Goal: Check status: Check status

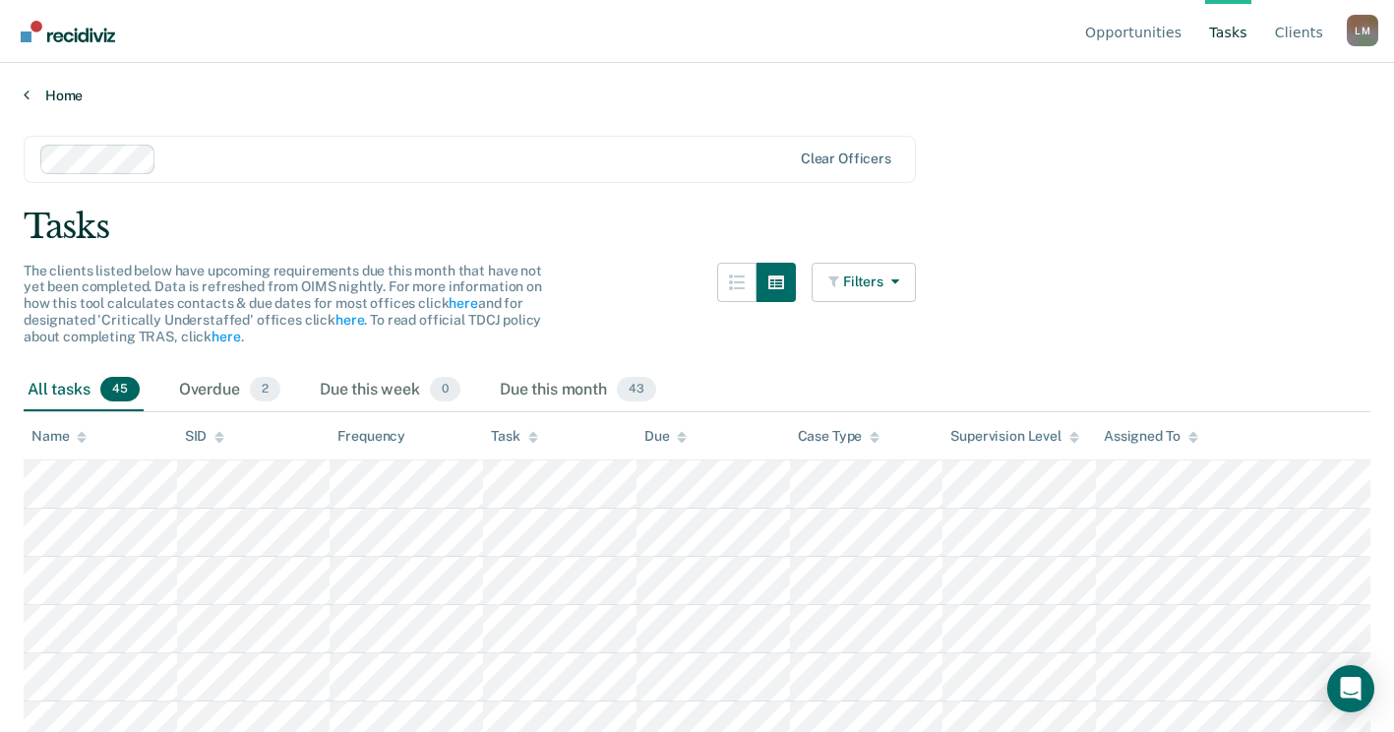
click at [51, 89] on link "Home" at bounding box center [697, 96] width 1347 height 18
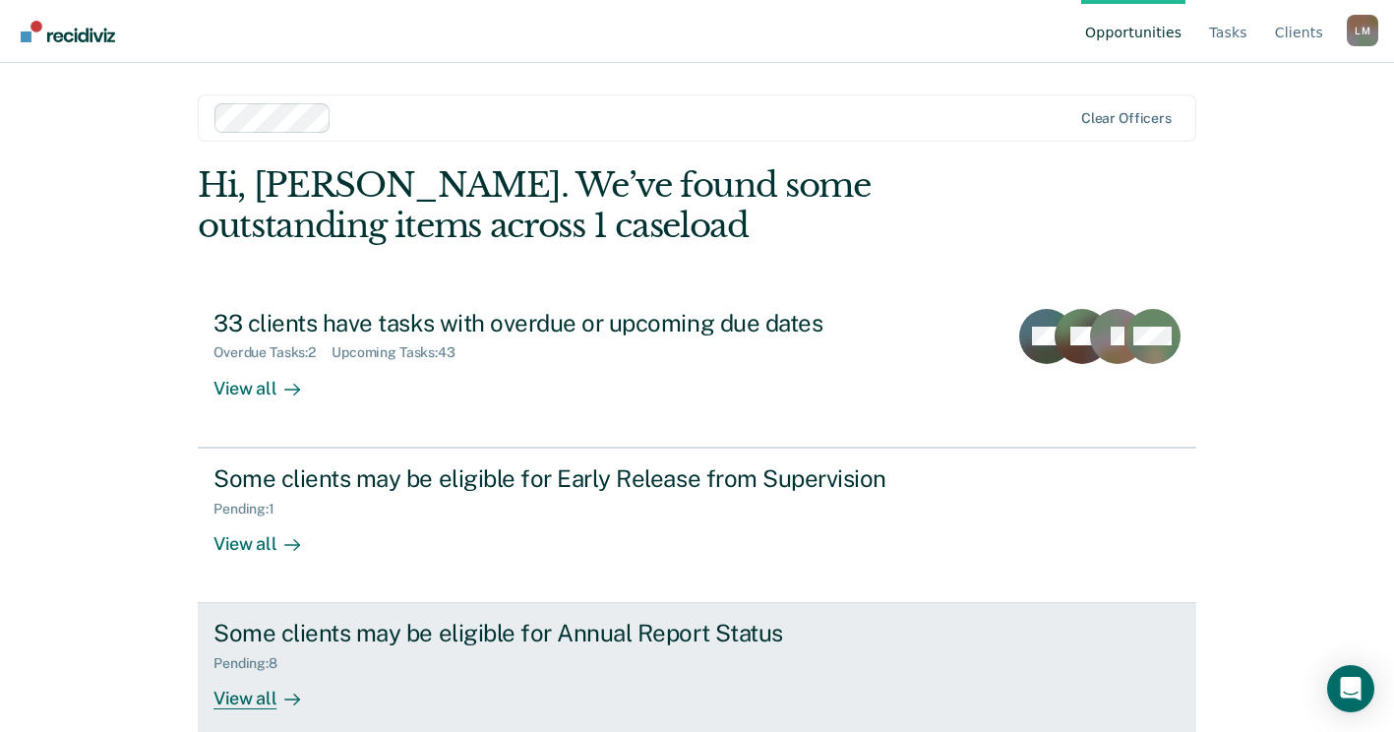
click at [489, 651] on div "Pending : 8" at bounding box center [558, 659] width 691 height 25
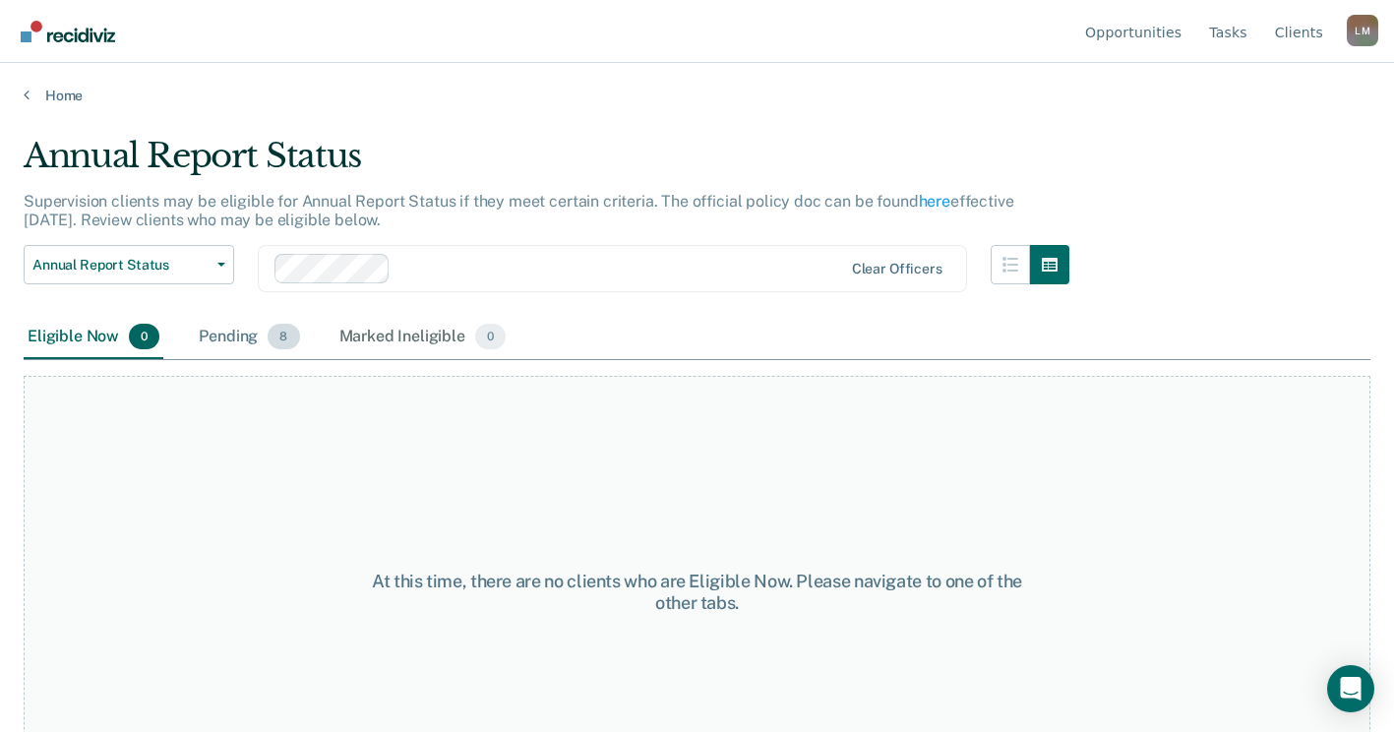
click at [238, 335] on div "Pending 8" at bounding box center [249, 337] width 108 height 43
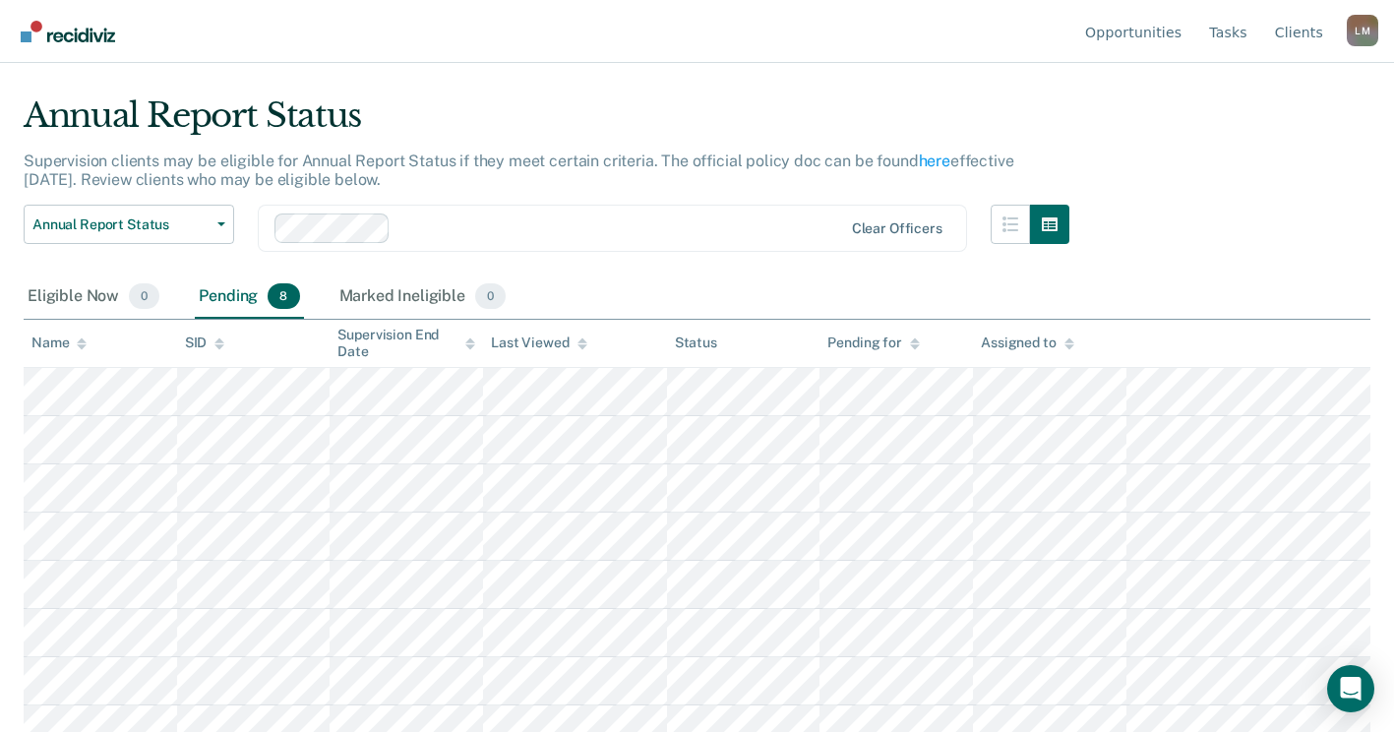
scroll to position [62, 0]
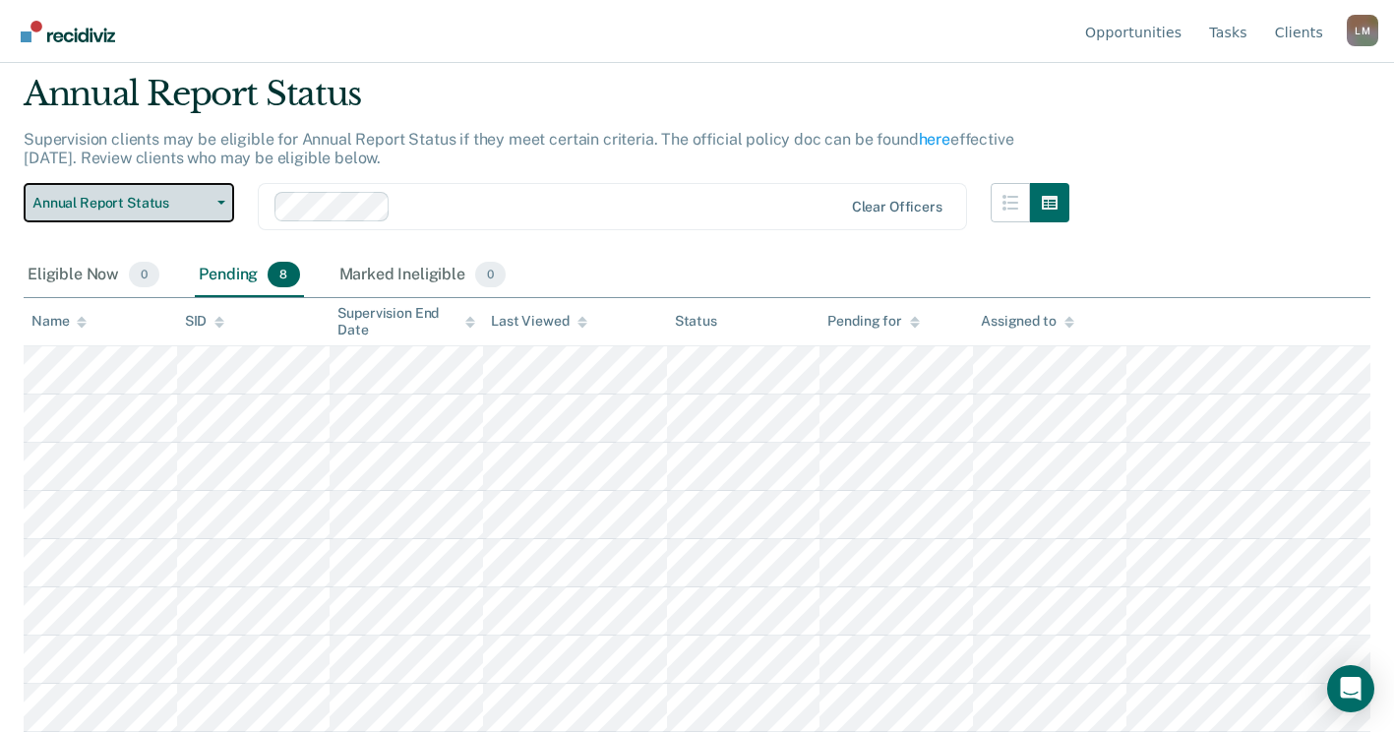
click at [223, 206] on button "Annual Report Status" at bounding box center [129, 202] width 211 height 39
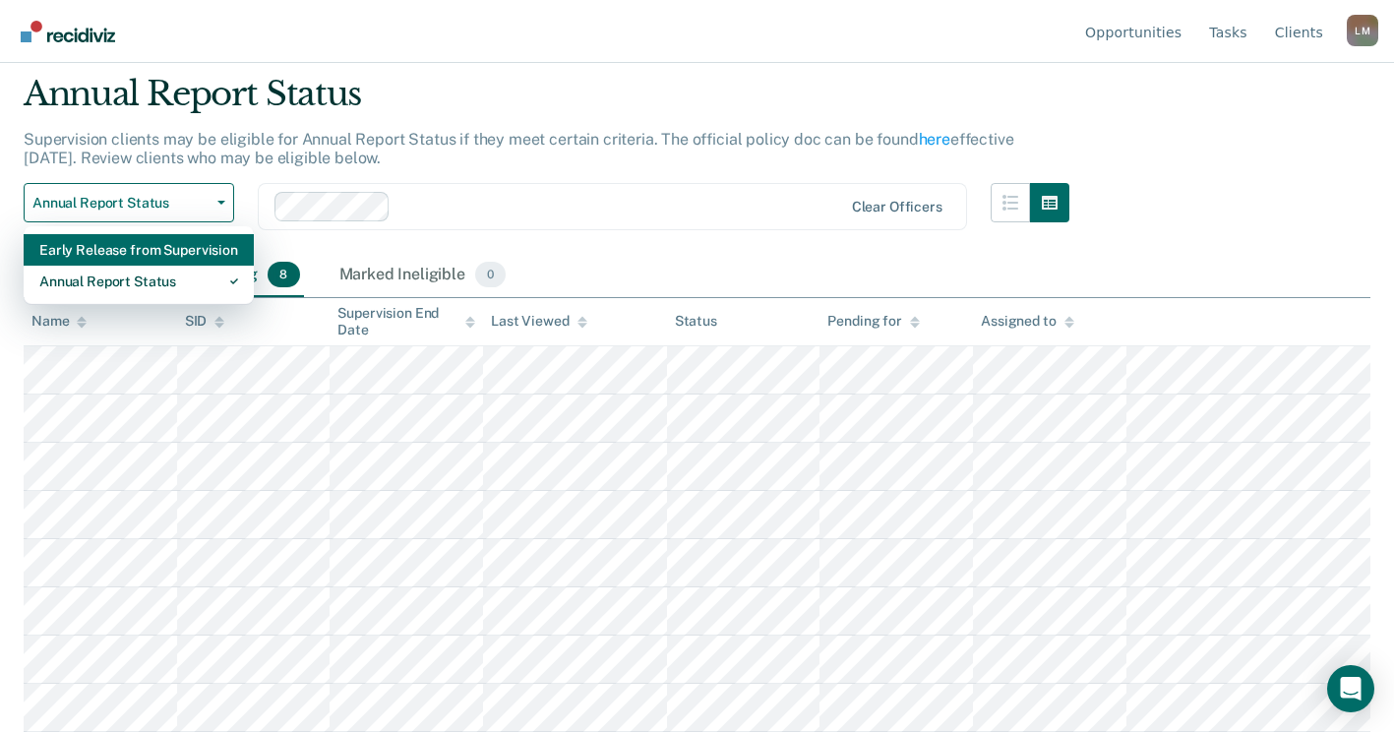
click at [172, 249] on div "Early Release from Supervision" at bounding box center [138, 249] width 199 height 31
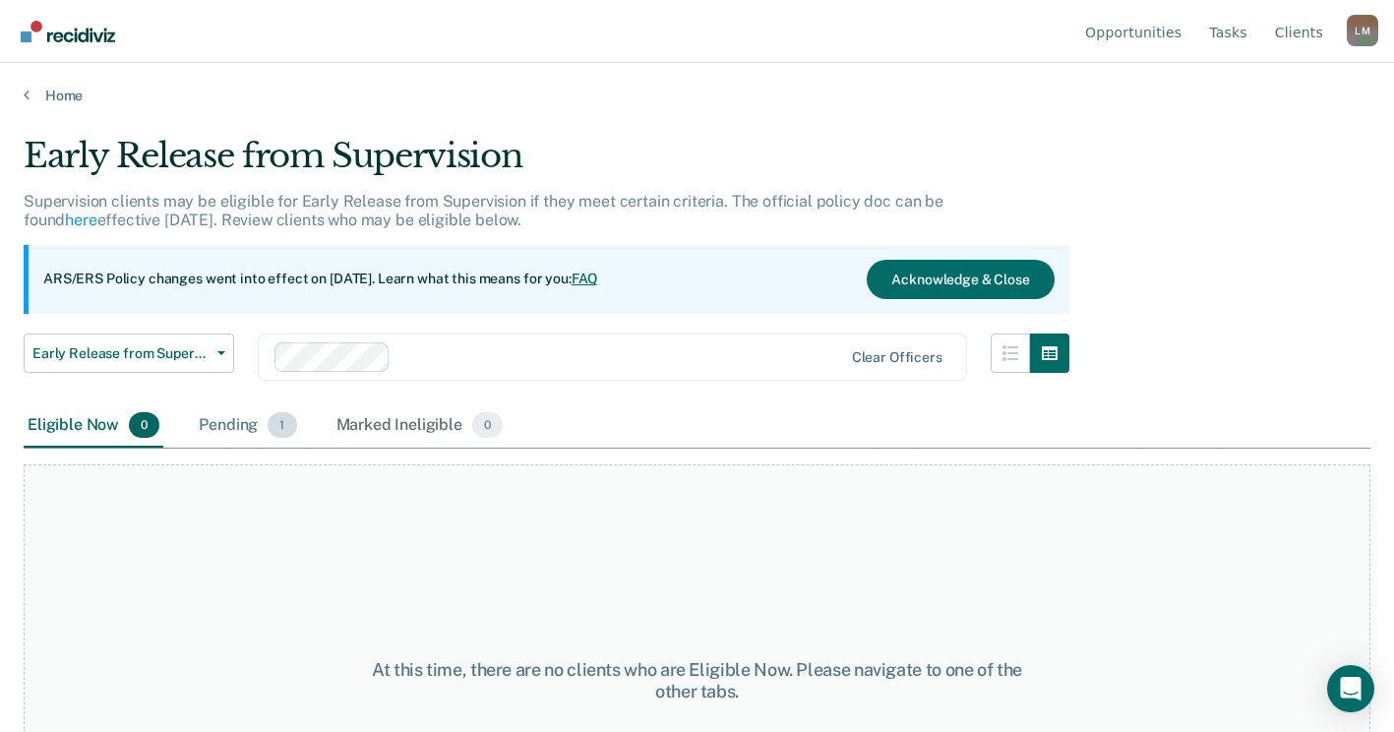
click at [241, 429] on div "Pending 1" at bounding box center [247, 425] width 105 height 43
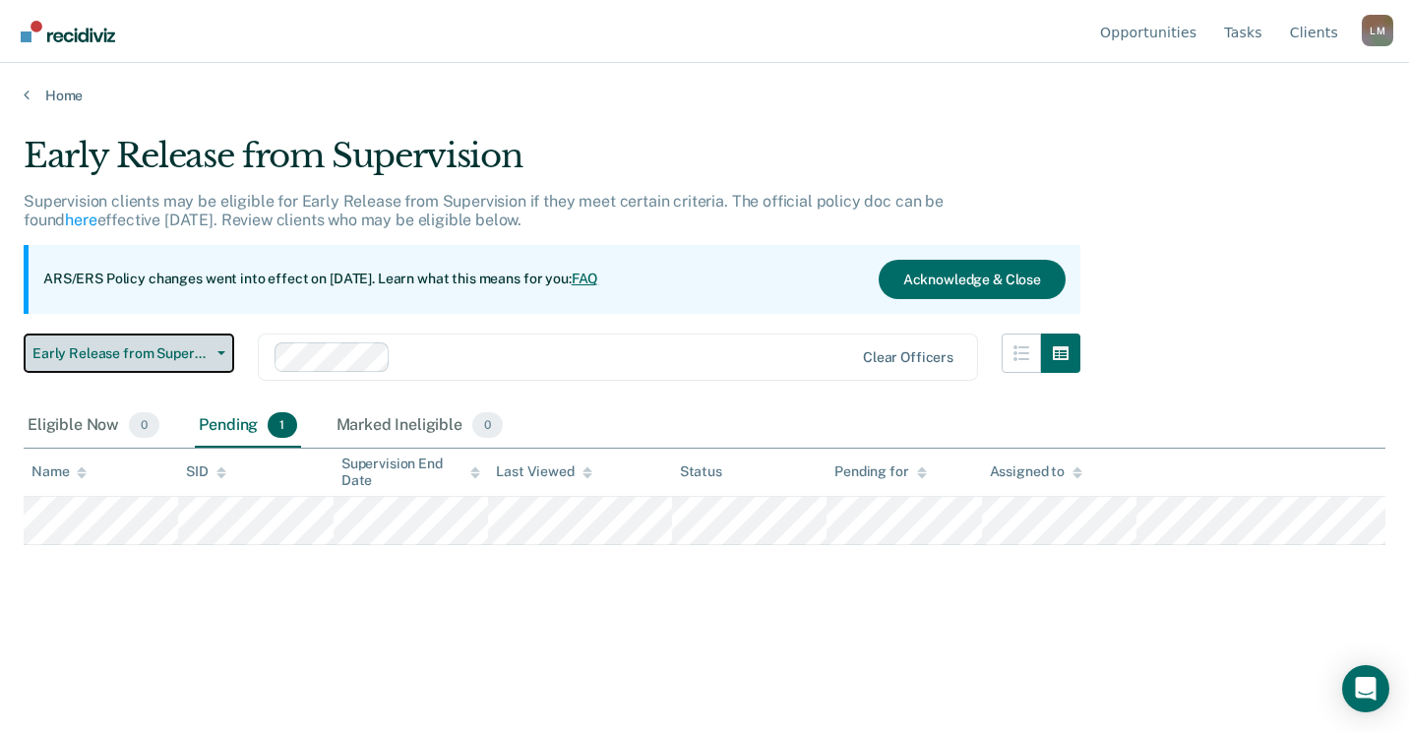
click at [175, 346] on span "Early Release from Supervision" at bounding box center [120, 353] width 177 height 17
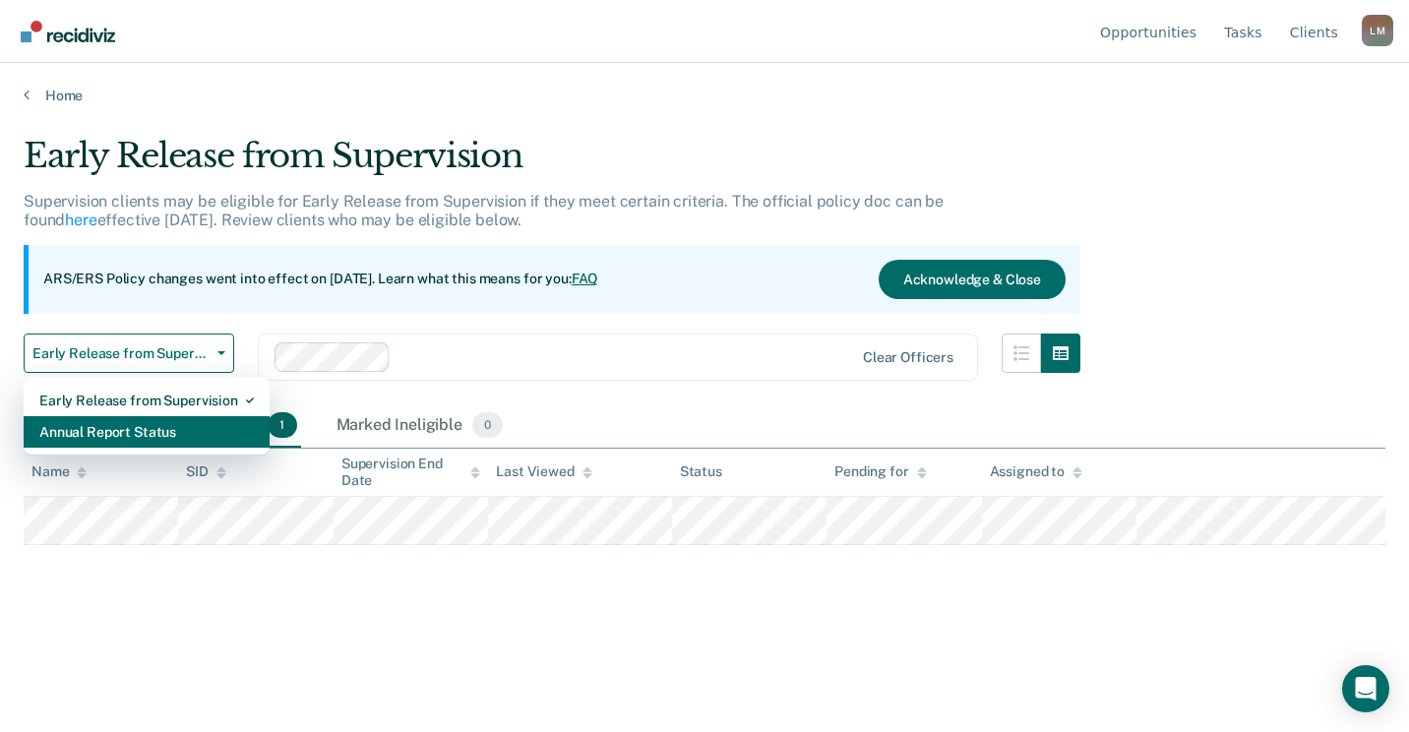
click at [143, 437] on div "Annual Report Status" at bounding box center [146, 431] width 214 height 31
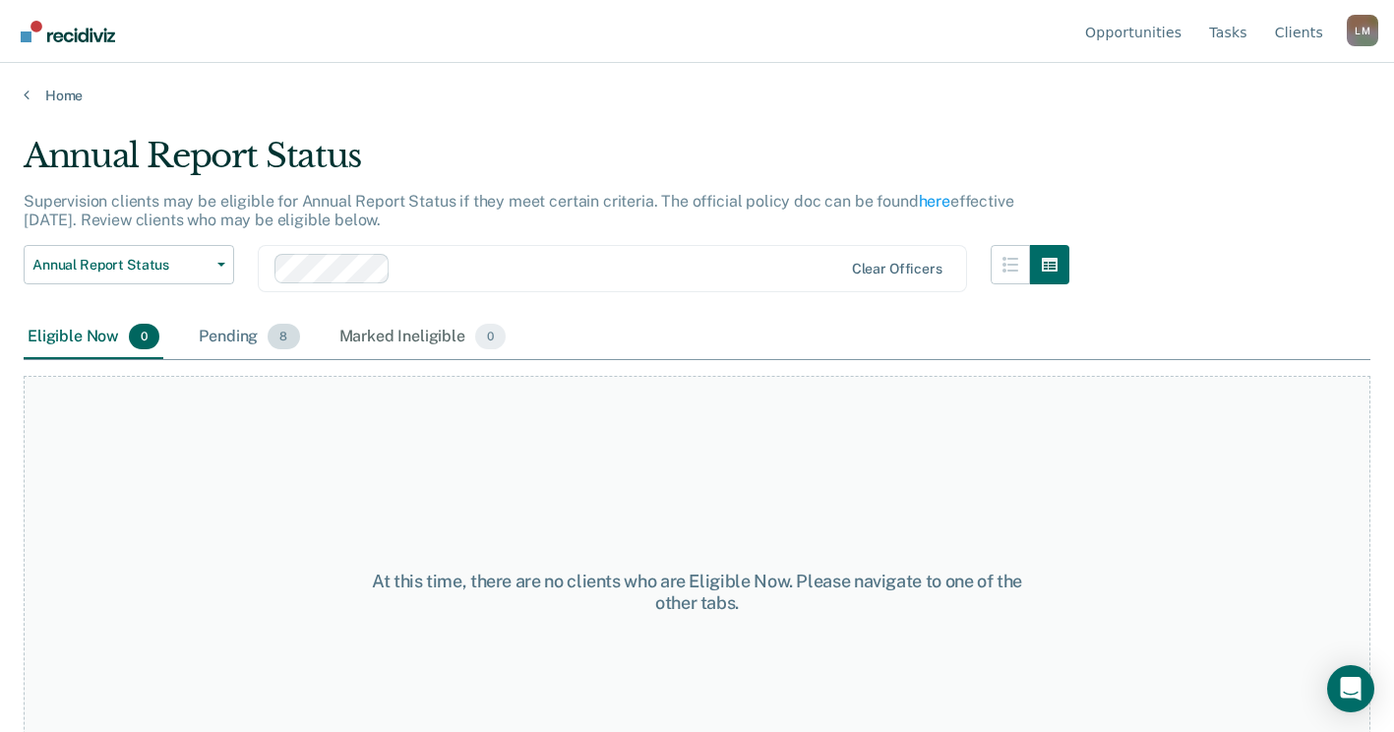
click at [237, 331] on div "Pending 8" at bounding box center [249, 337] width 108 height 43
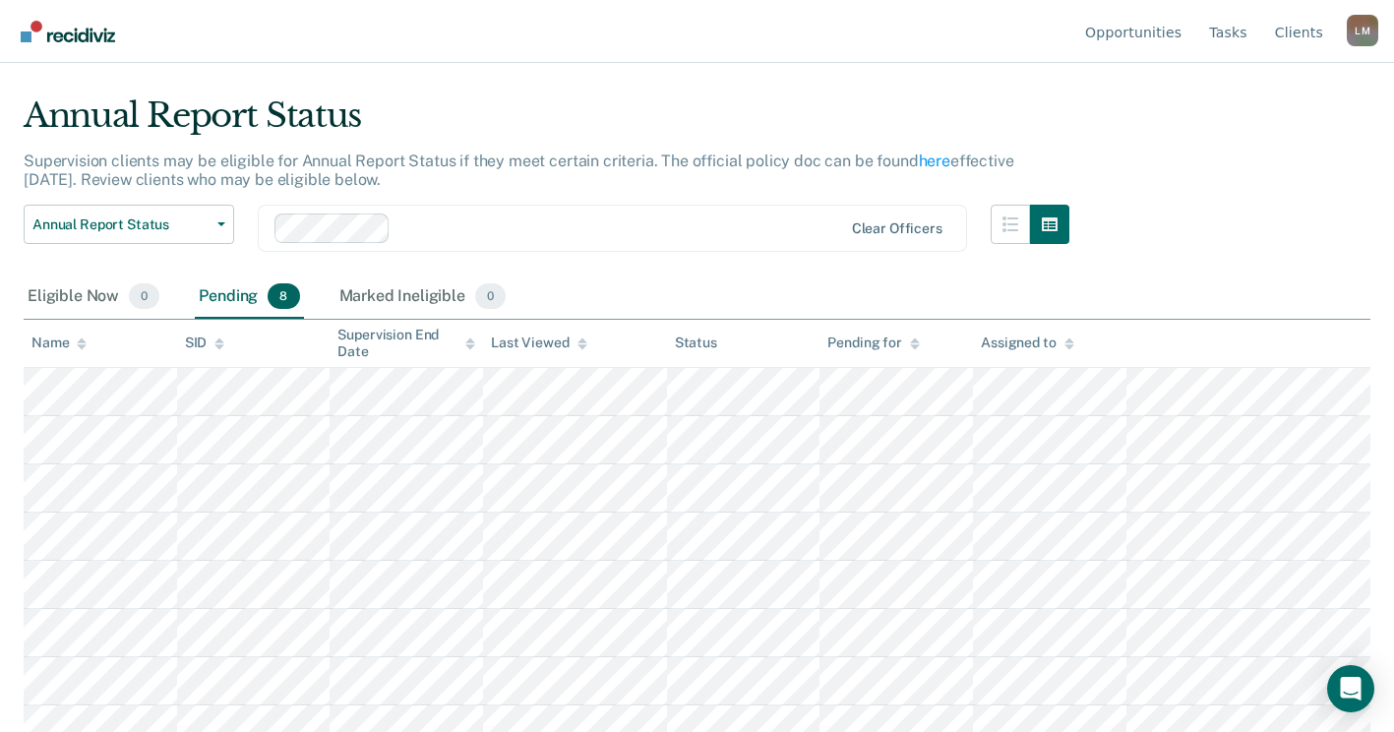
scroll to position [62, 0]
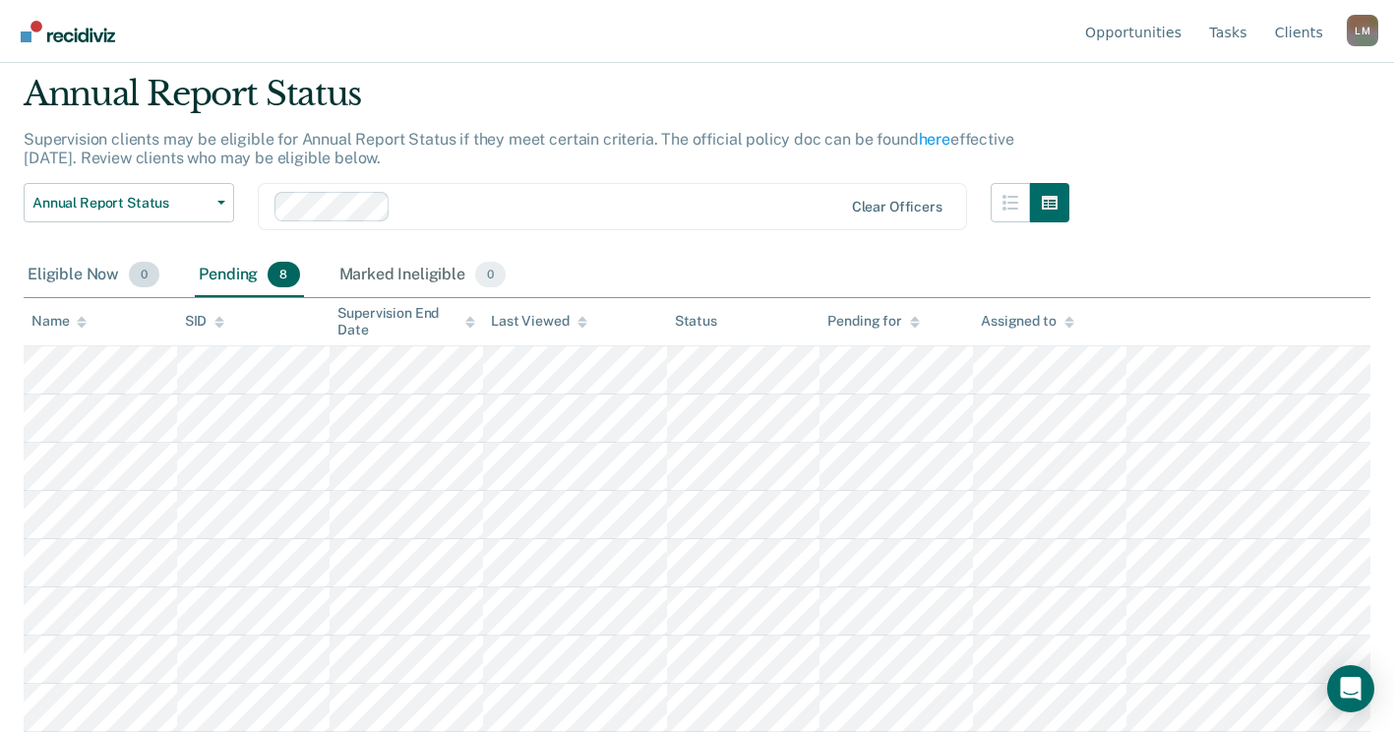
click at [68, 265] on div "Eligible Now 0" at bounding box center [94, 275] width 140 height 43
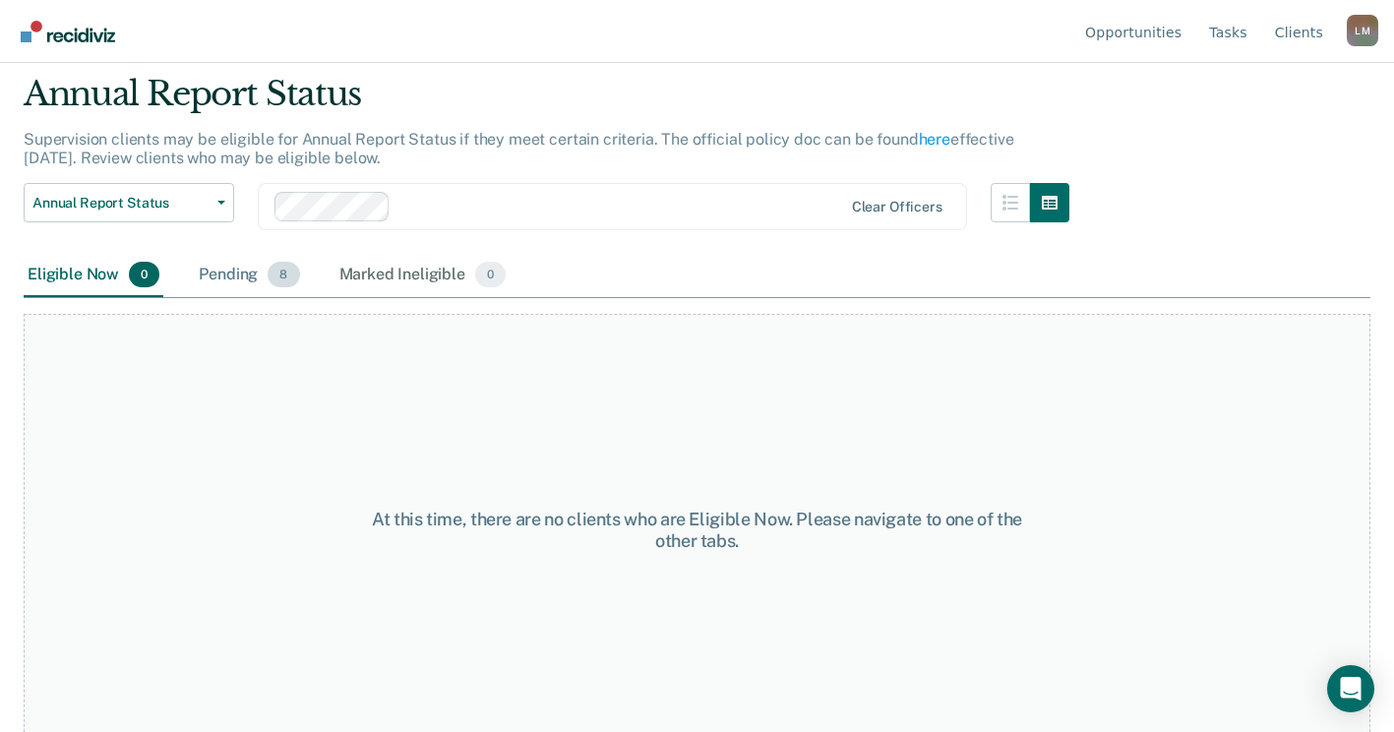
click at [241, 274] on div "Pending 8" at bounding box center [249, 275] width 108 height 43
